Goal: Communication & Community: Answer question/provide support

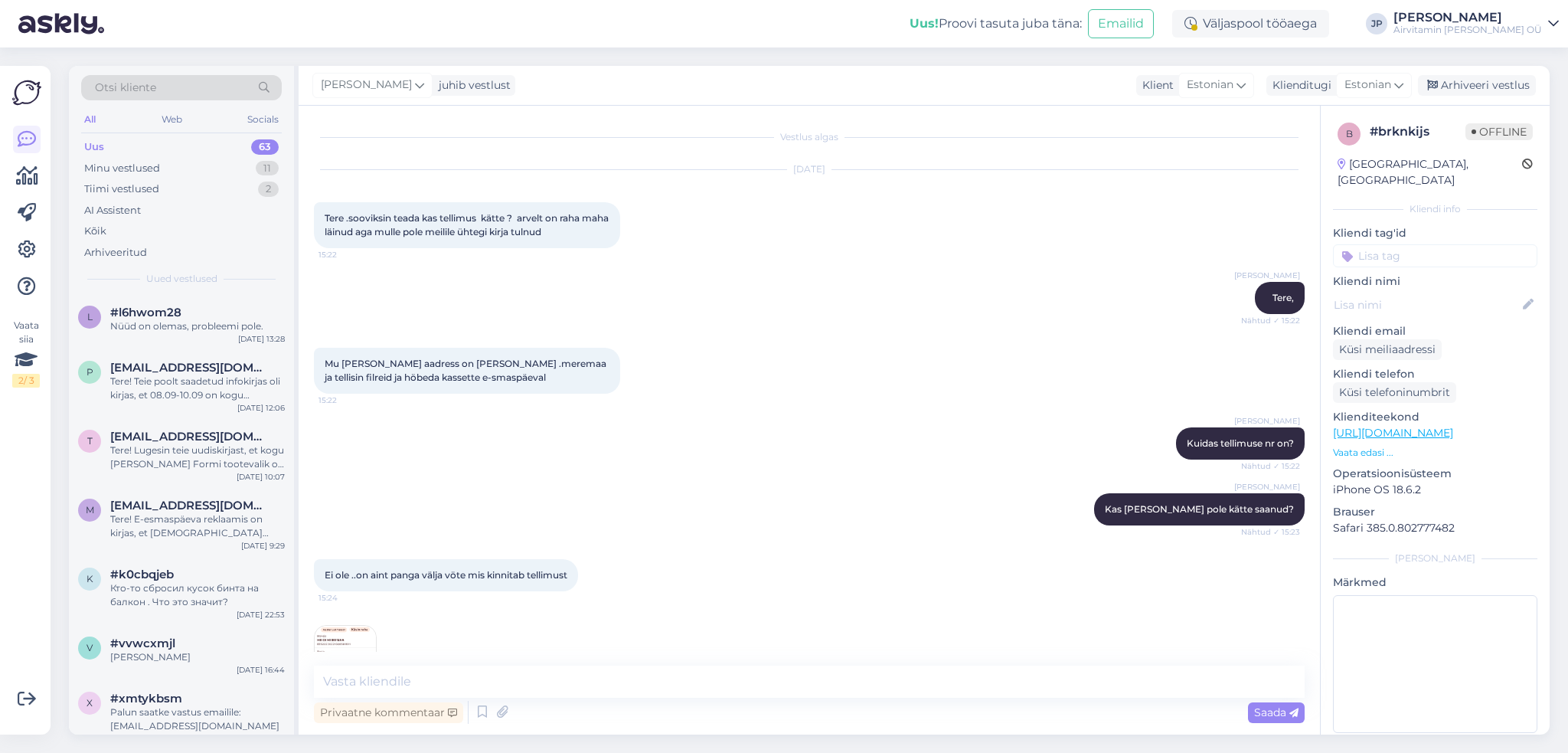
scroll to position [780, 0]
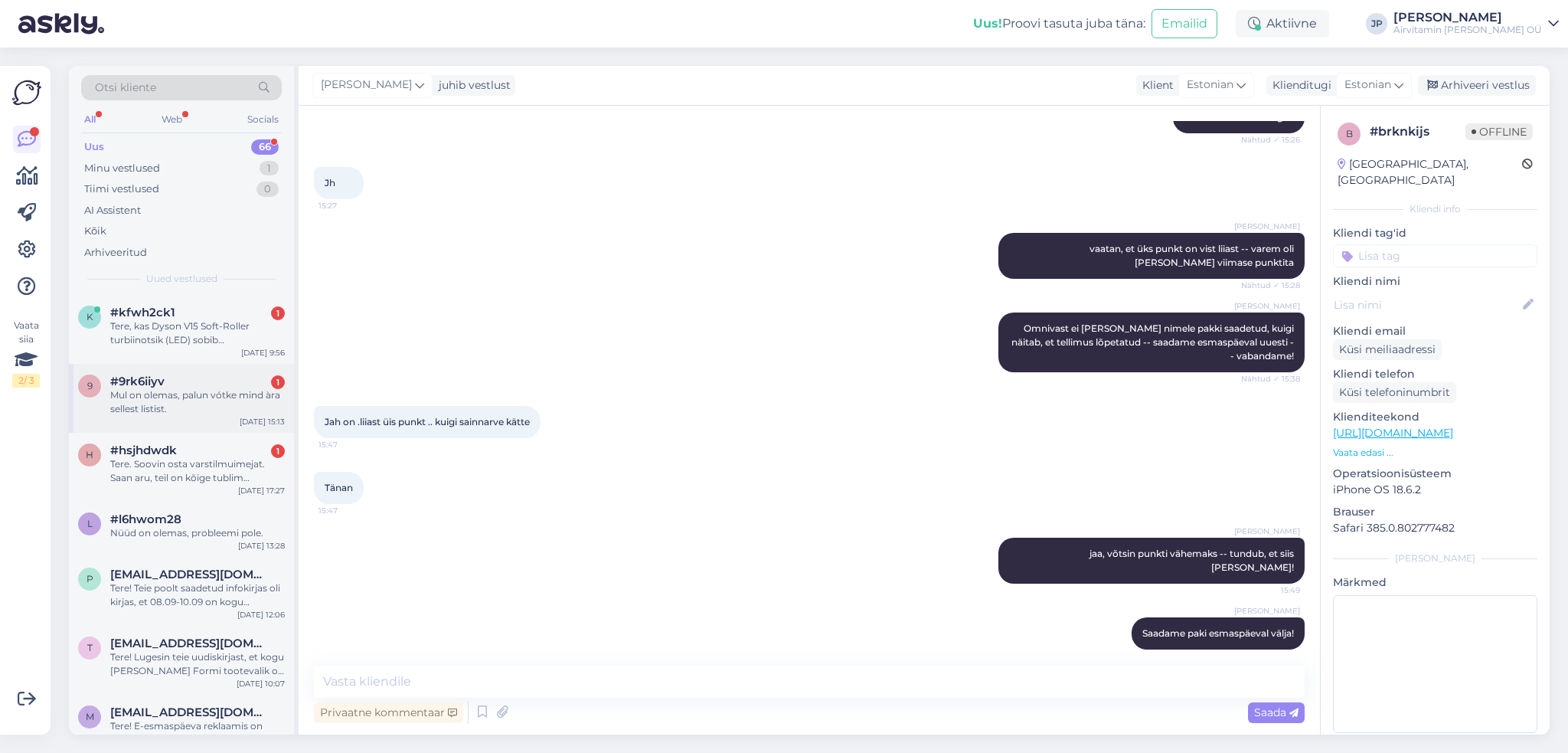
click at [181, 399] on div "Mul on olemas, palun vótke mind àra sellest listist." at bounding box center [198, 402] width 175 height 27
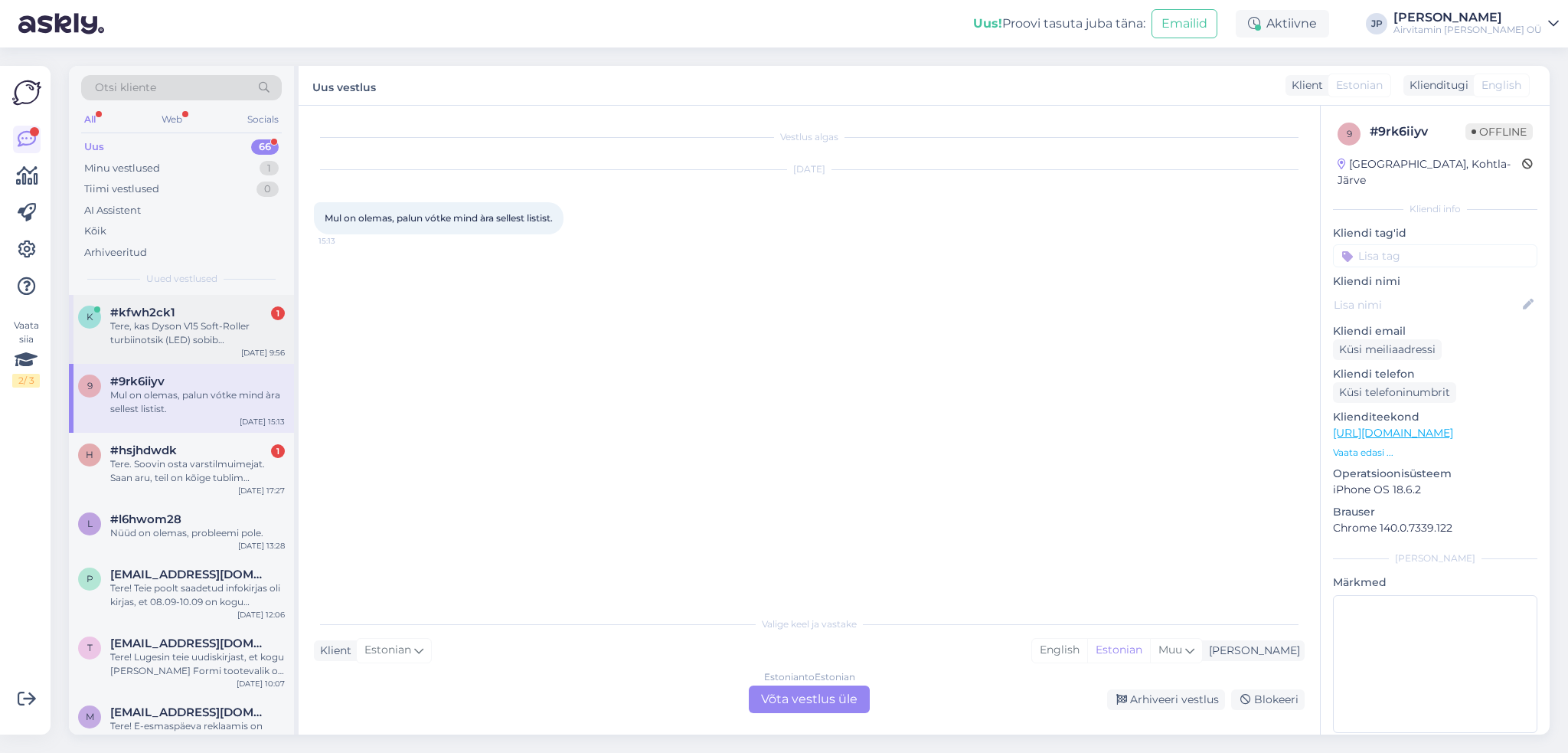
click at [178, 336] on div "Tere, kas Dyson V15 Soft-Roller turbiinotsik (LED) sobib [PERSON_NAME] V12 Slim…" at bounding box center [198, 333] width 175 height 27
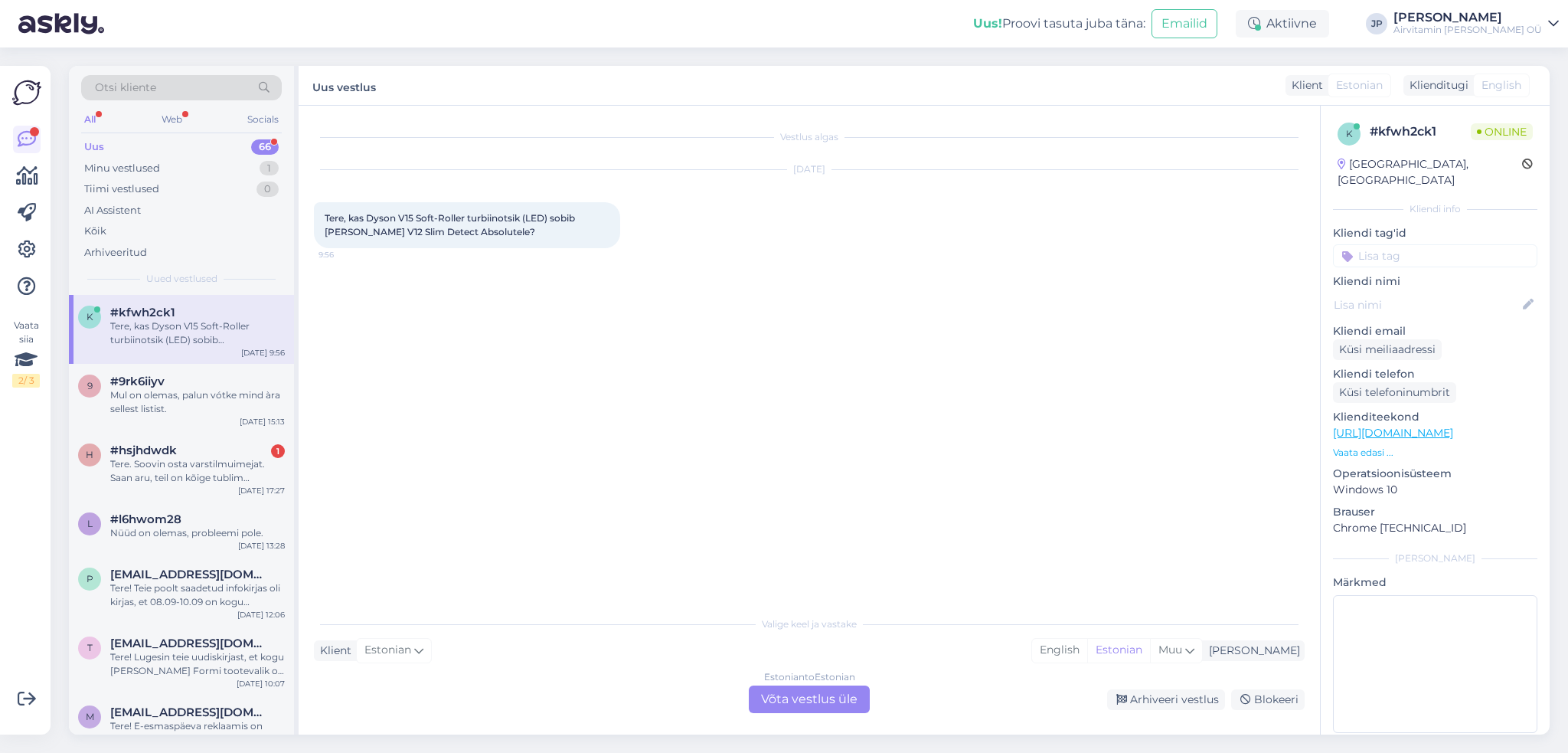
click at [779, 703] on div "Estonian to Estonian Võta vestlus üle" at bounding box center [809, 699] width 121 height 27
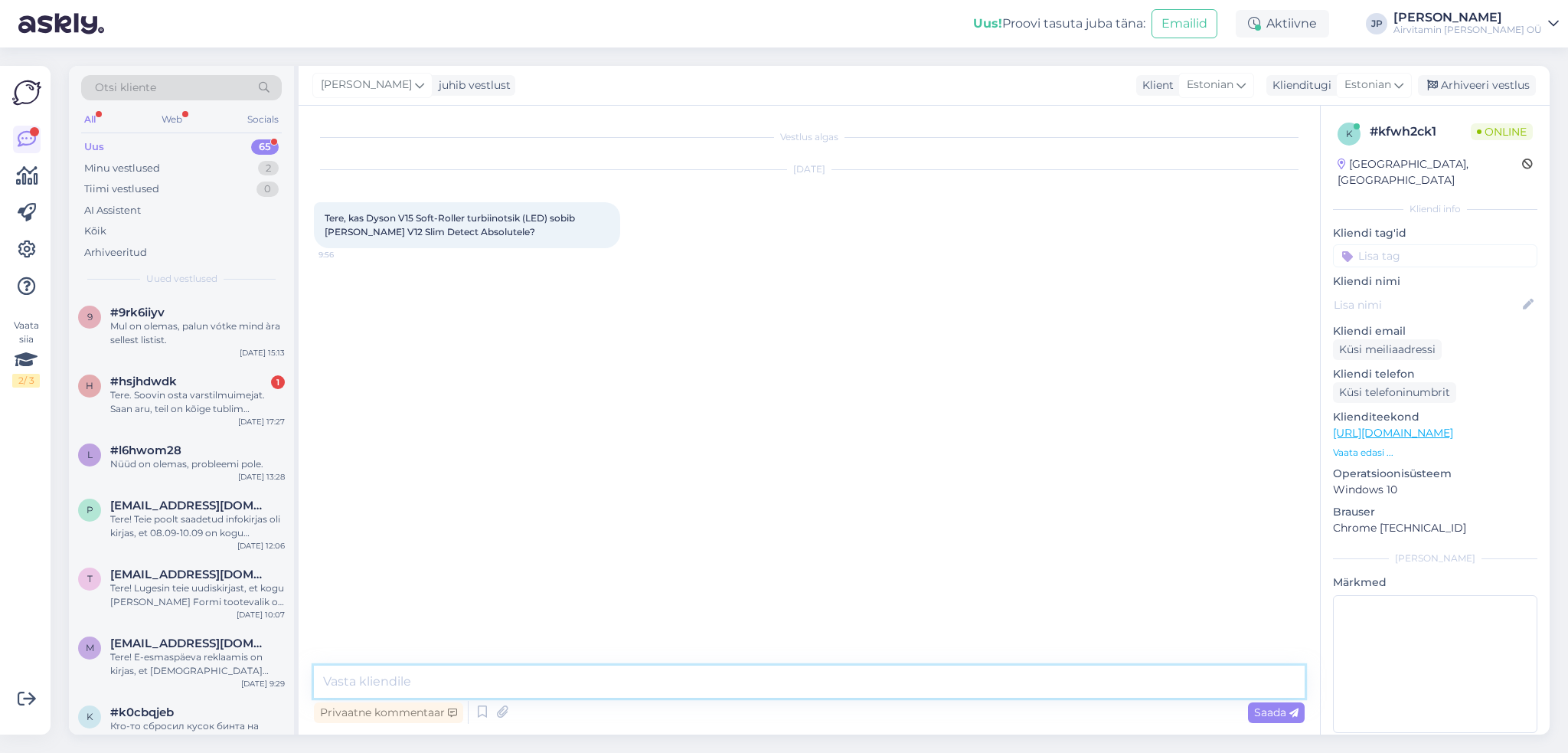
click at [456, 670] on textarea at bounding box center [809, 681] width 991 height 32
type textarea "Tere,"
type textarea "Kahjuks mitte -- V12 soovib oma otsikuid (kui on turbiinotsikud)"
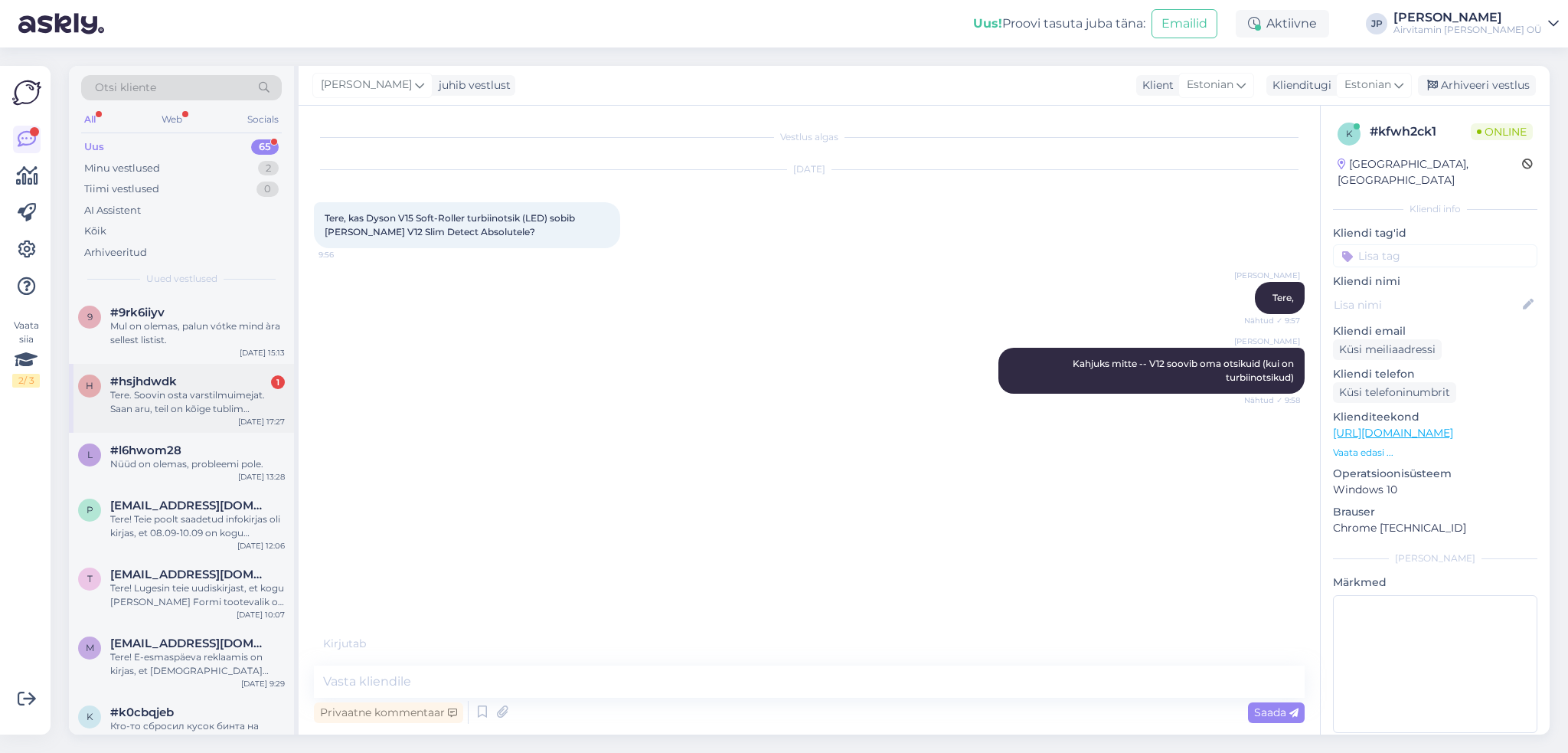
click at [165, 391] on div "Tere. Soovin osta varstilmuimejat. Saan aru, teil on kõige tublim Akutolmuimeja…" at bounding box center [198, 402] width 175 height 27
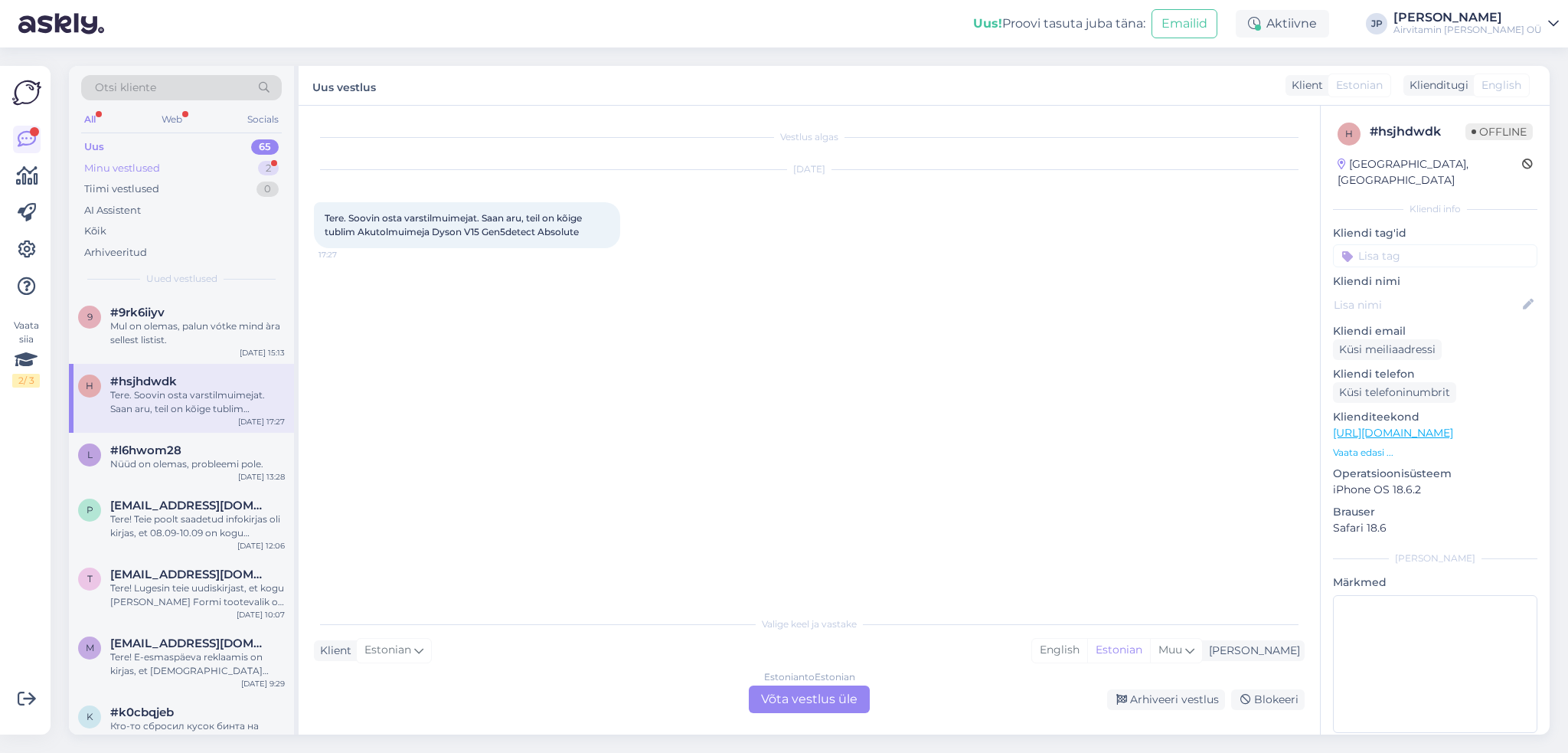
click at [148, 161] on div "Minu vestlused" at bounding box center [121, 168] width 76 height 15
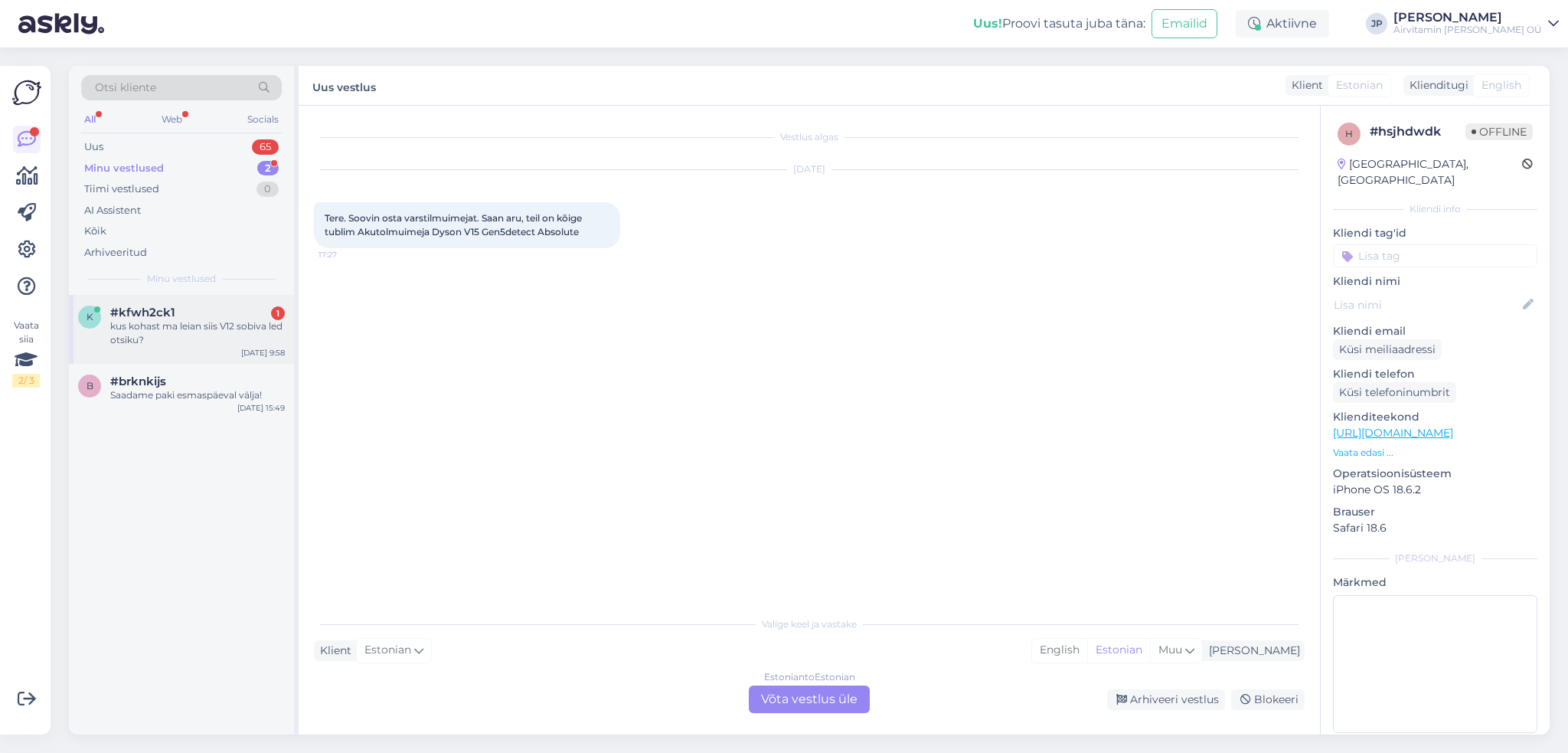
click at [144, 323] on div "kus kohast ma leian siis V12 sobiva led otsiku?" at bounding box center [198, 333] width 175 height 27
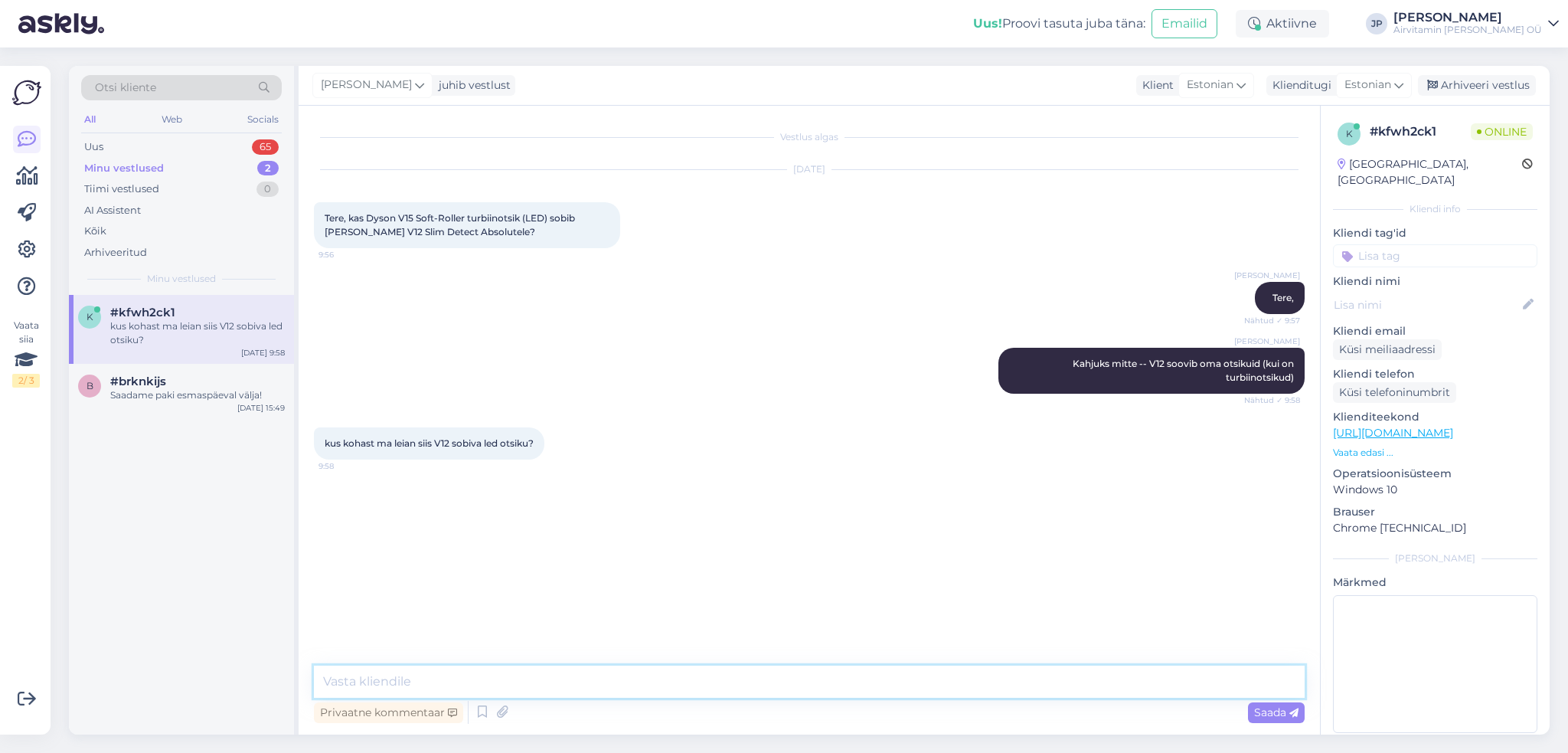
click at [368, 686] on textarea at bounding box center [809, 681] width 991 height 32
type textarea "Võite küsida näiteks [DOMAIN_NAME] poest"
click at [112, 166] on div "Minu vestlused" at bounding box center [124, 168] width 80 height 15
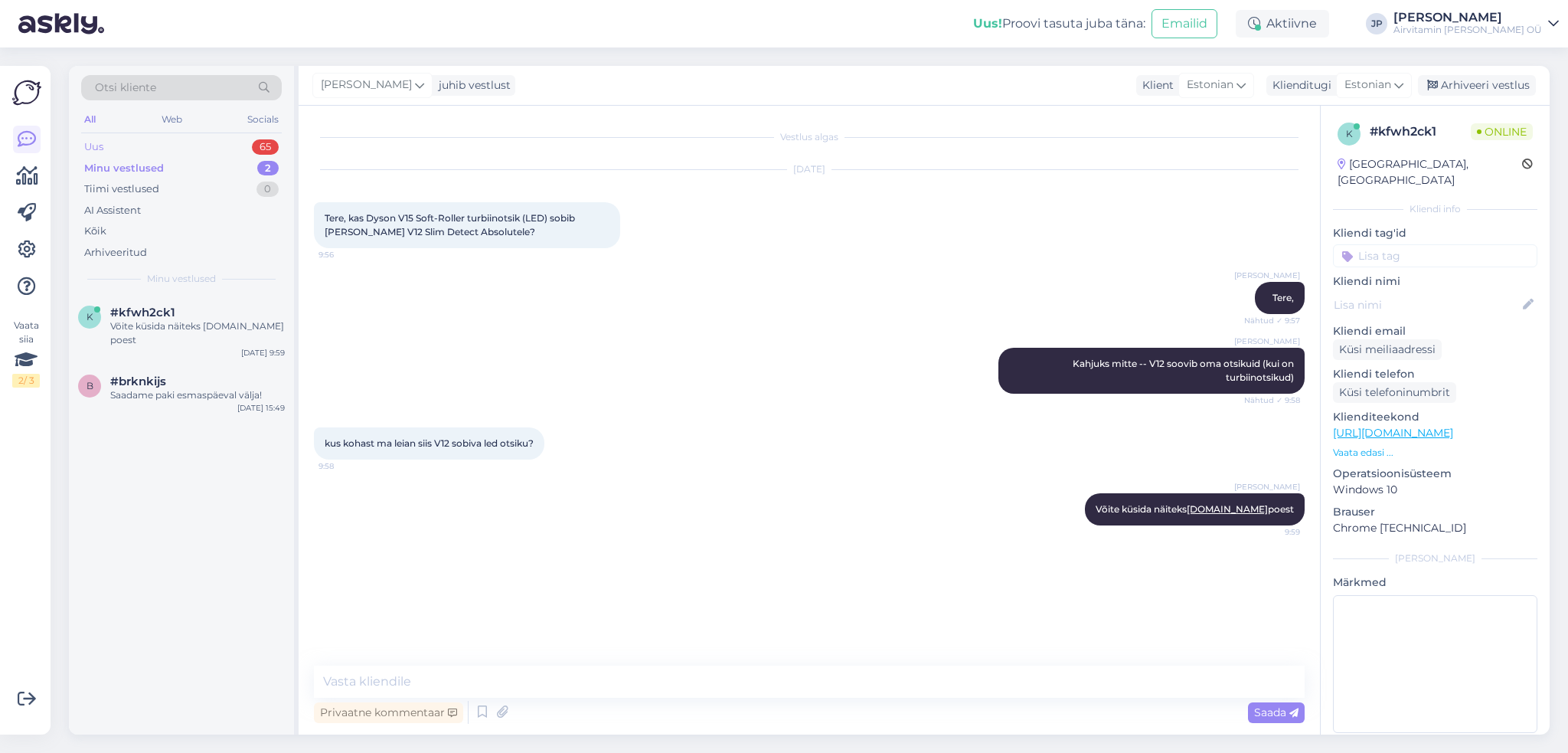
click at [107, 148] on div "Uus 65" at bounding box center [181, 147] width 200 height 22
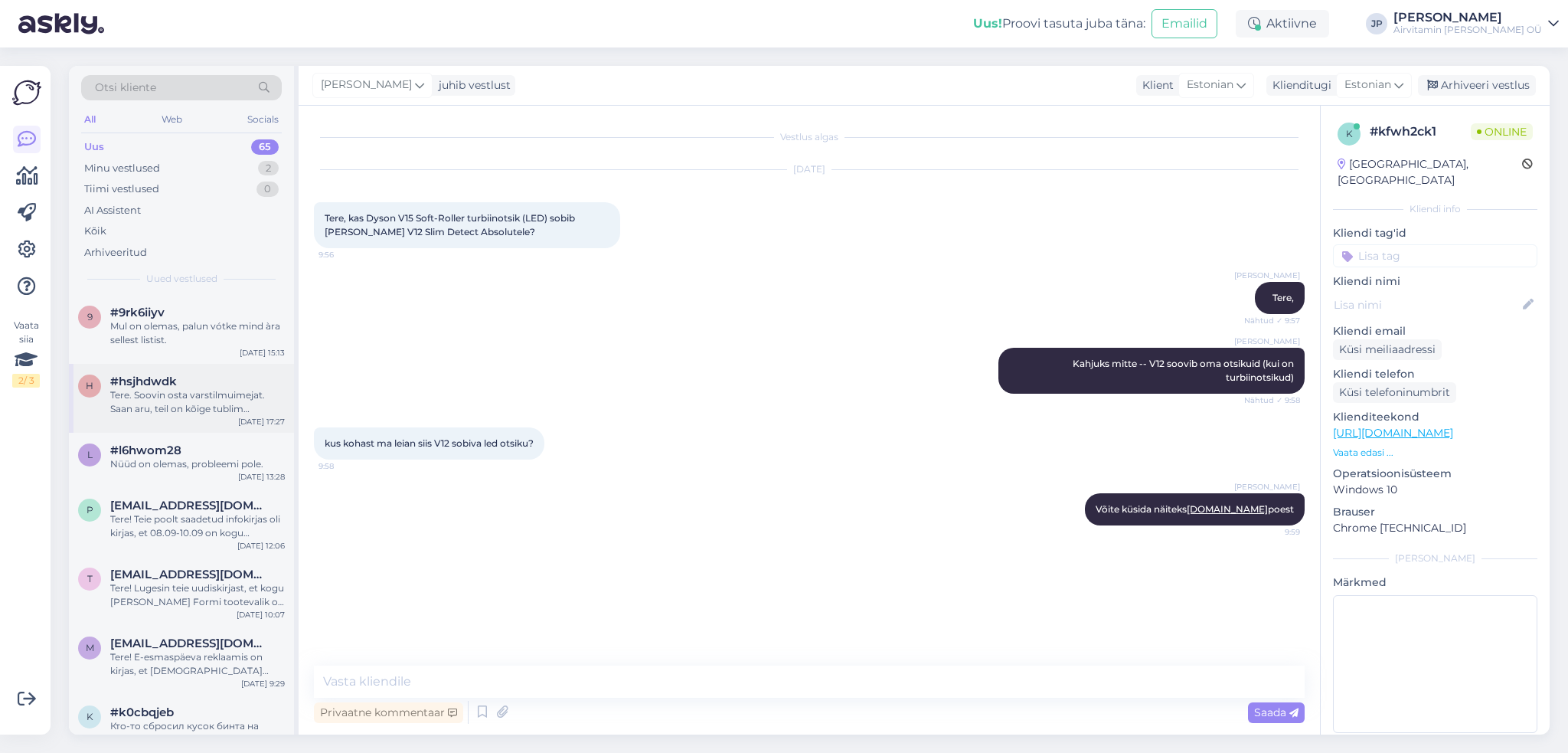
click at [169, 398] on div "Tere. Soovin osta varstilmuimejat. Saan aru, teil on kõige tublim Akutolmuimeja…" at bounding box center [198, 402] width 175 height 27
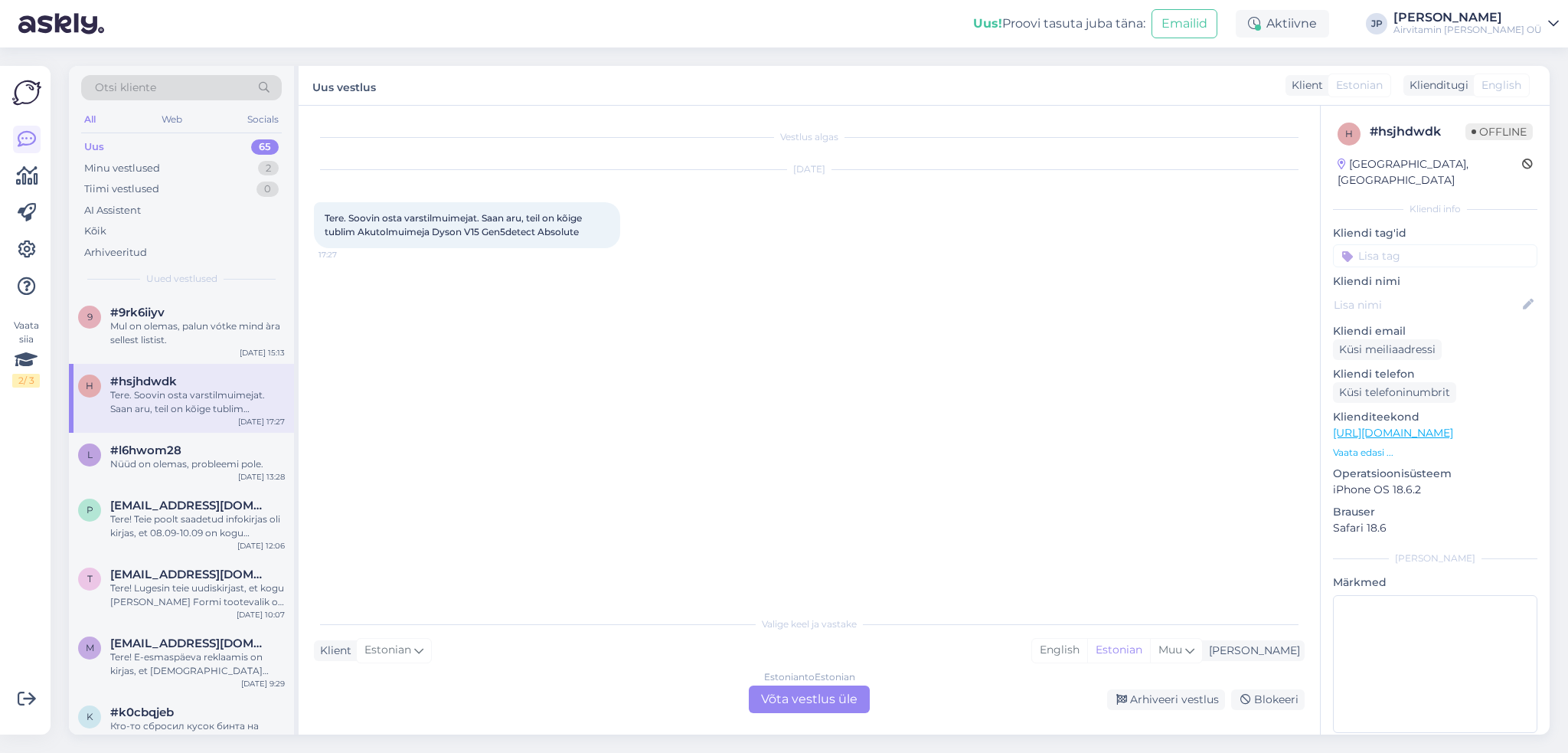
click at [777, 707] on div "Estonian to Estonian Võta vestlus üle" at bounding box center [809, 699] width 121 height 27
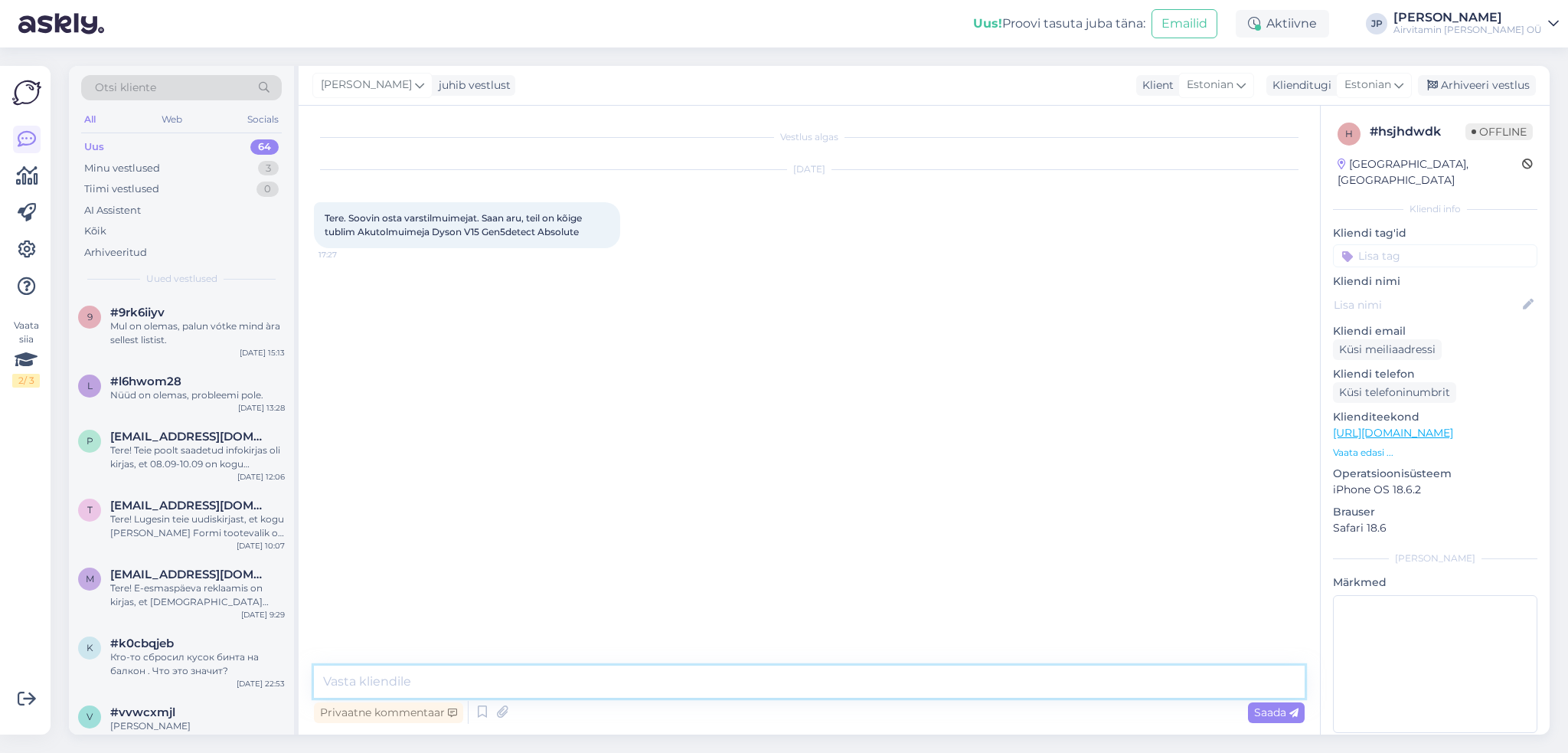
click at [467, 673] on textarea at bounding box center [809, 681] width 991 height 32
type textarea "Tere,"
type textarea "Kas saite [PERSON_NAME] küsimusele vastuse?"
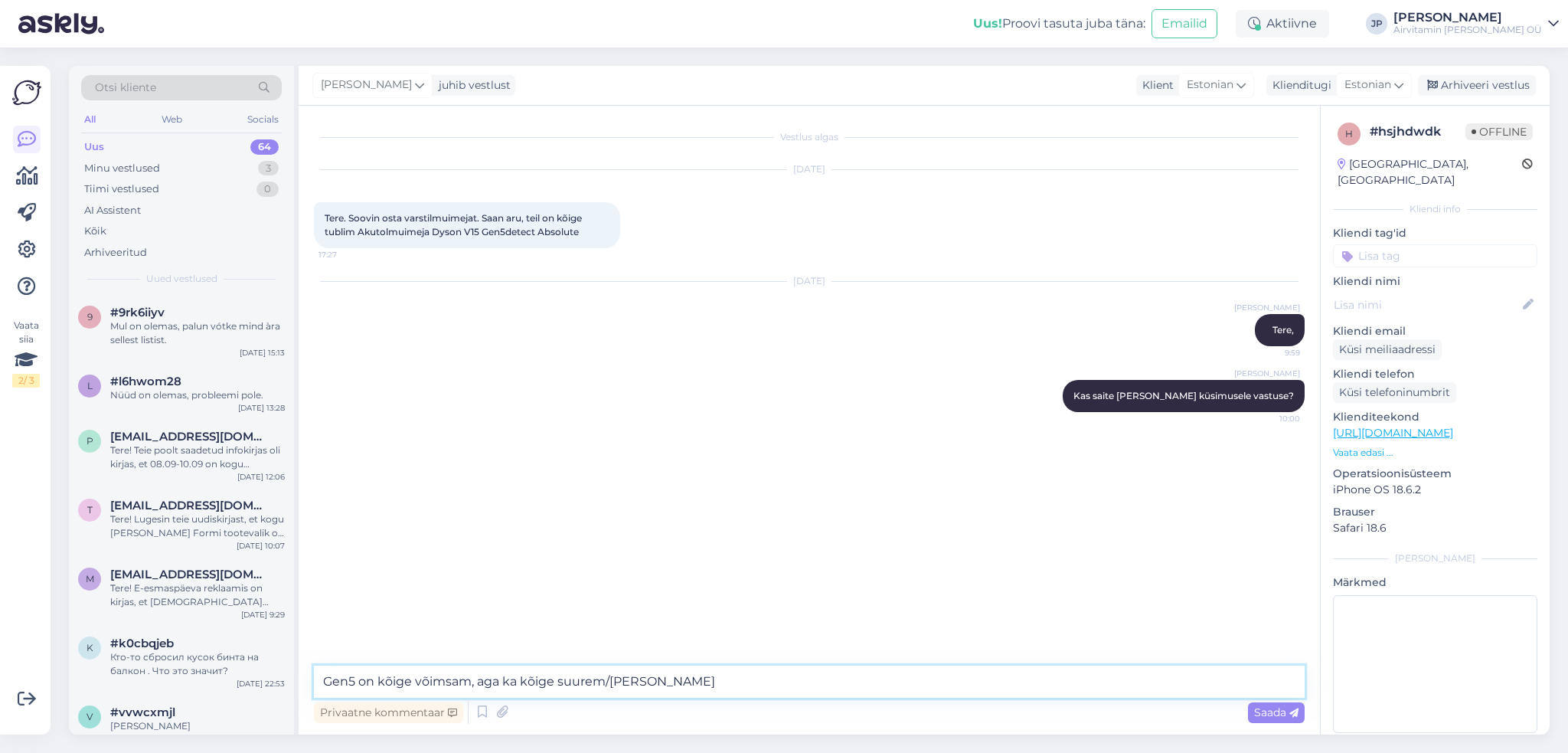
type textarea "Gen5 on kõige võimsam, aga ka kõige suurem/raskem"
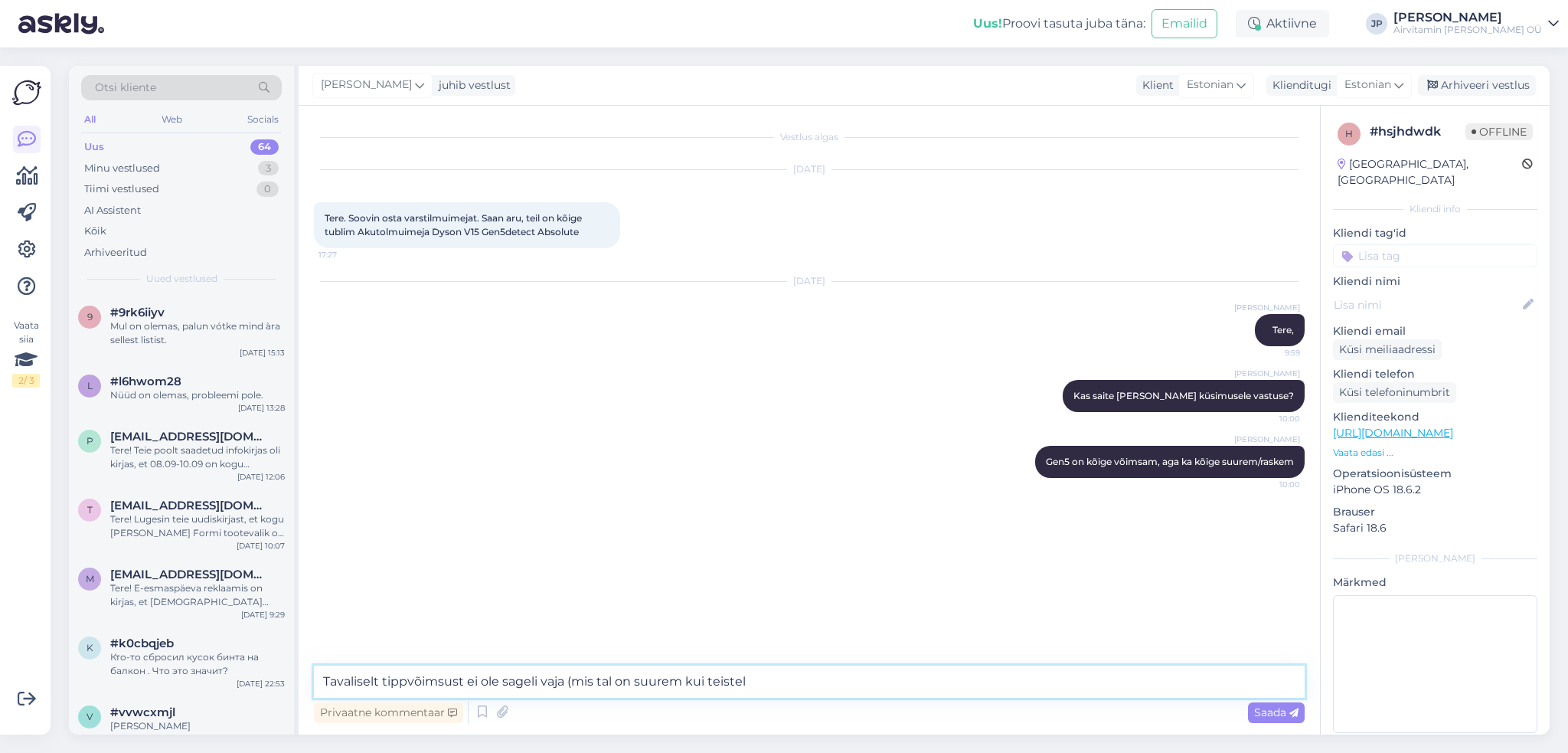
type textarea "Tavaliselt tippvõimsust ei ole sageli vaja (mis tal on suurem kui teistel)"
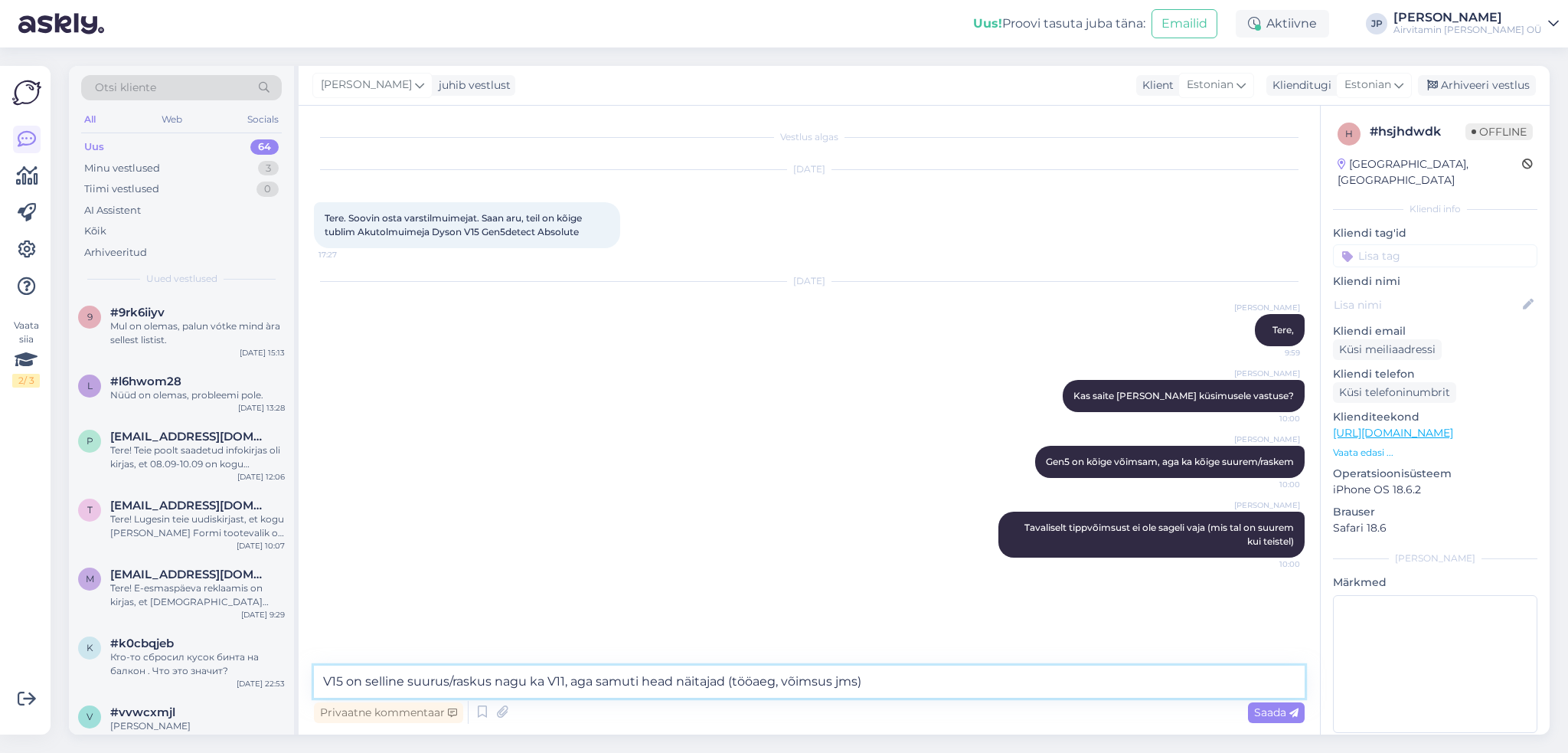
drag, startPoint x: 641, startPoint y: 681, endPoint x: 665, endPoint y: 660, distance: 31.9
click at [641, 680] on textarea "V15 on selline suurus/raskus nagu ka V11, aga samuti head näitajad (tööaeg, või…" at bounding box center [809, 681] width 991 height 32
type textarea "V15 on selline suurus/raskus nagu ka V11, aga samuti väga head näitajad (tööaeg…"
click at [1284, 708] on span "Saada" at bounding box center [1276, 712] width 44 height 14
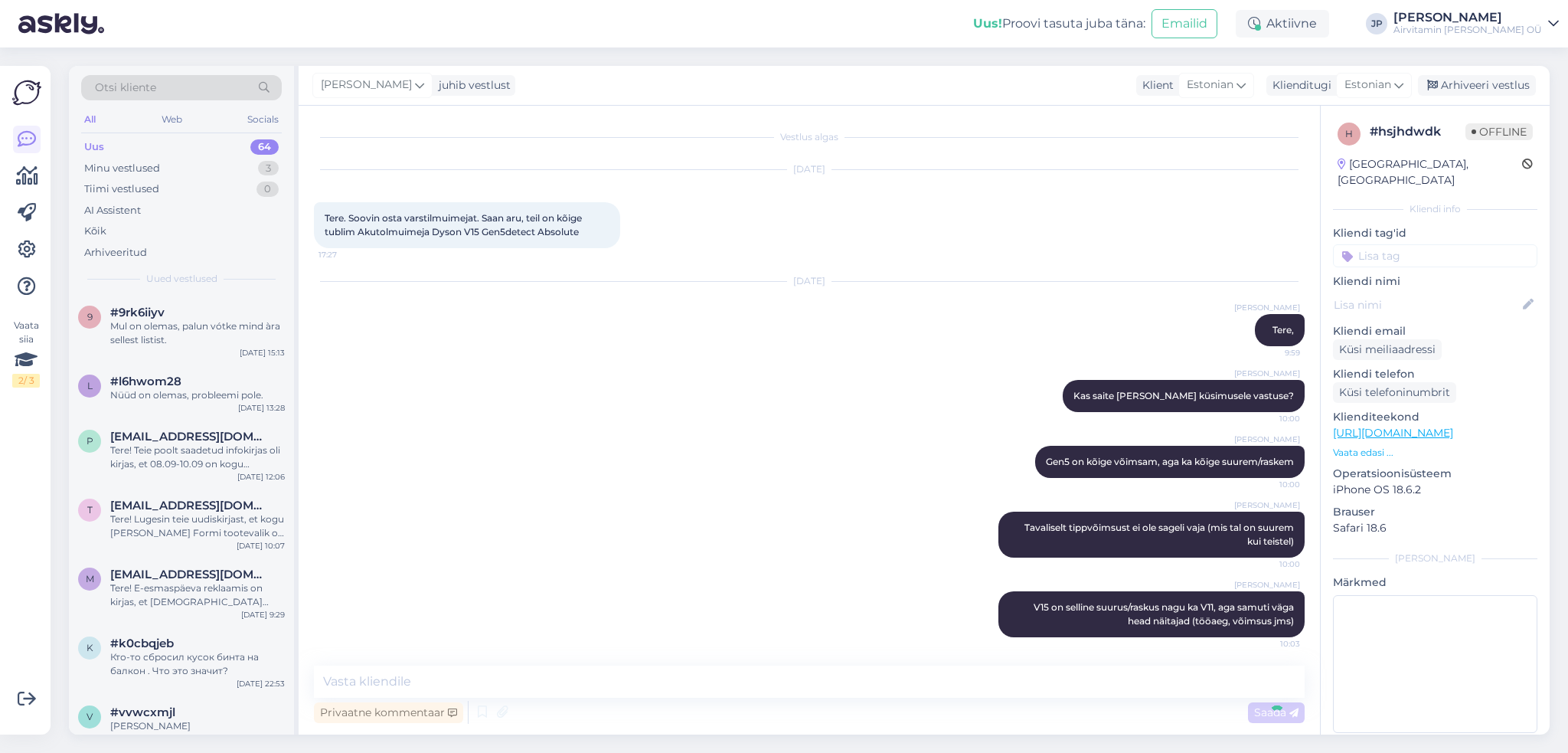
scroll to position [2, 0]
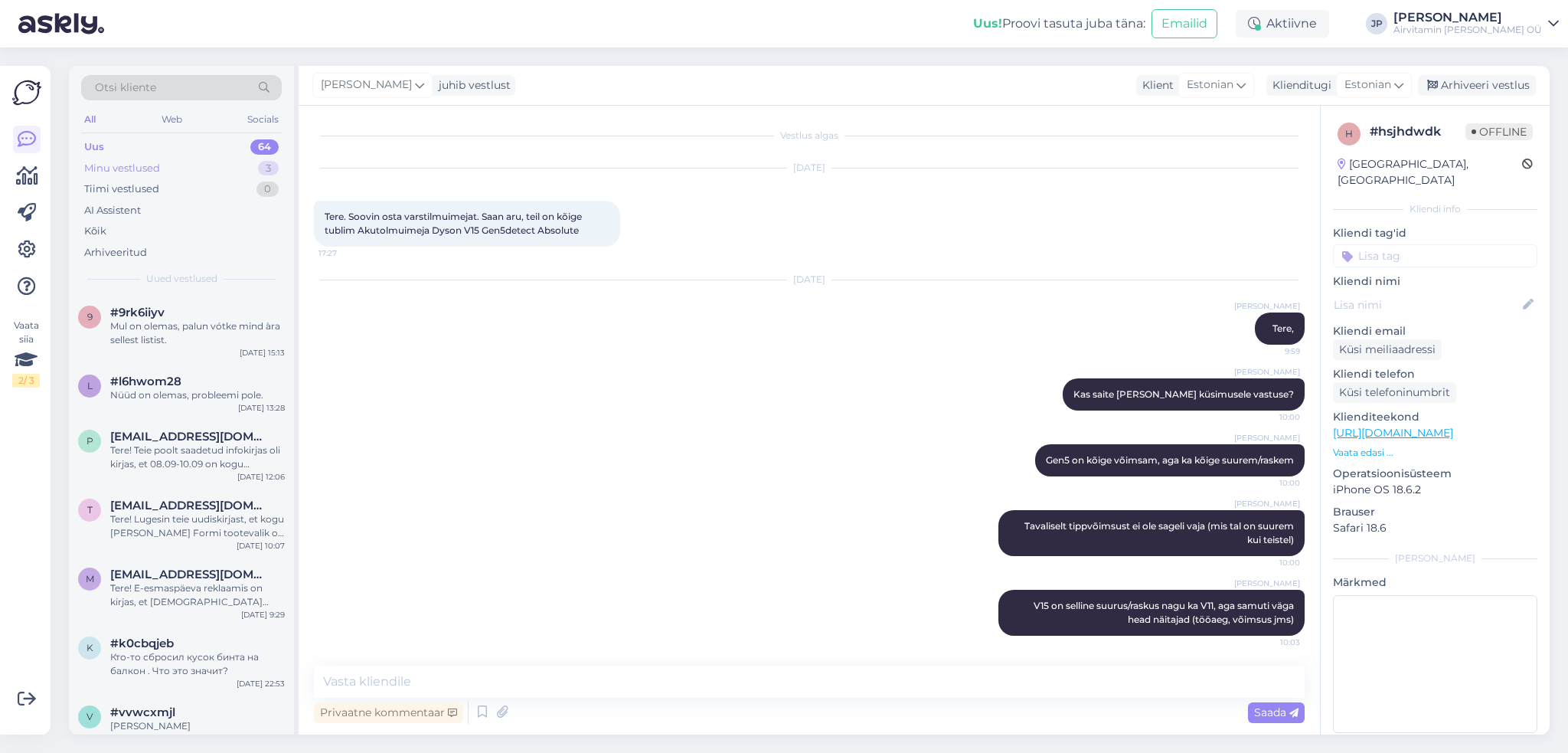
click at [126, 171] on div "Minu vestlused" at bounding box center [121, 168] width 76 height 15
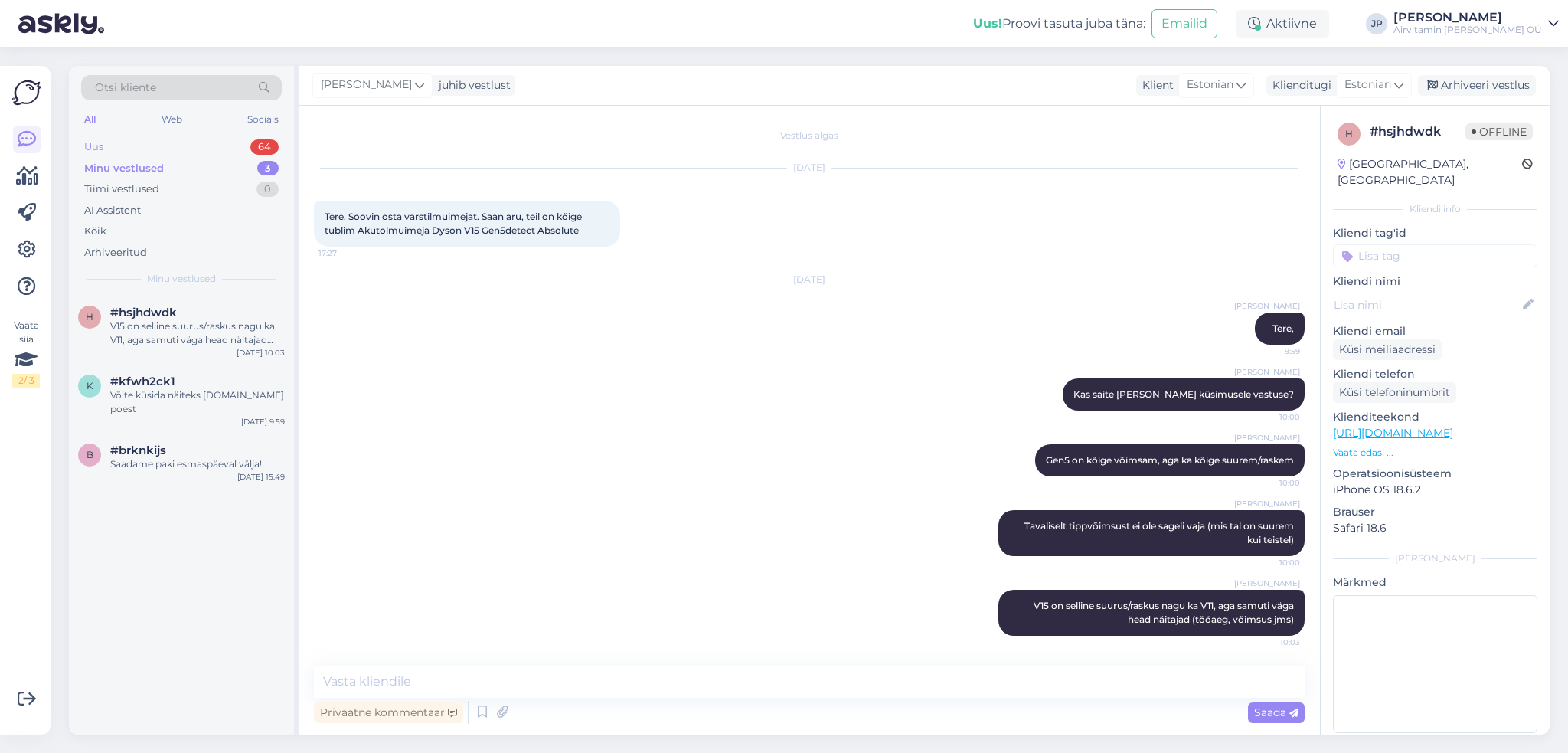
click at [84, 146] on div "Uus" at bounding box center [93, 147] width 19 height 15
